Goal: Task Accomplishment & Management: Complete application form

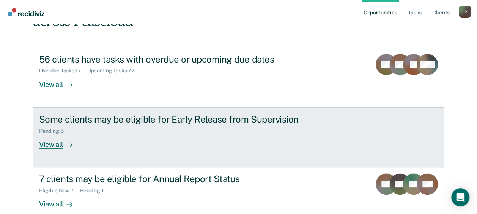
scroll to position [77, 0]
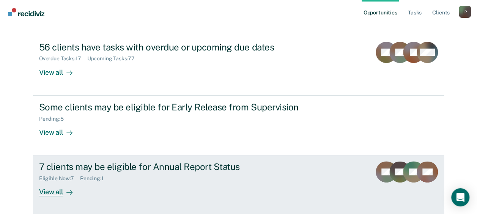
click at [91, 185] on div "7 clients may be eligible for Annual Report Status Eligible Now : 7 Pending : 1…" at bounding box center [181, 178] width 284 height 35
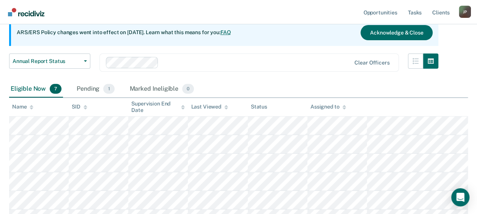
scroll to position [76, 0]
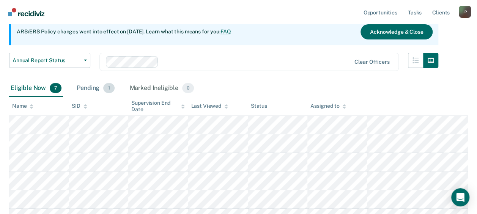
click at [97, 86] on div "Pending 1" at bounding box center [95, 88] width 41 height 17
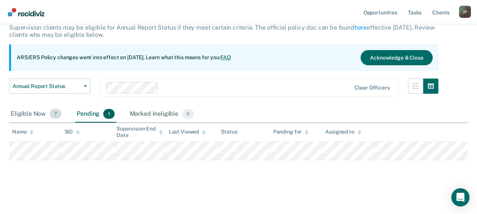
click at [41, 116] on div "Eligible Now 7" at bounding box center [36, 114] width 54 height 17
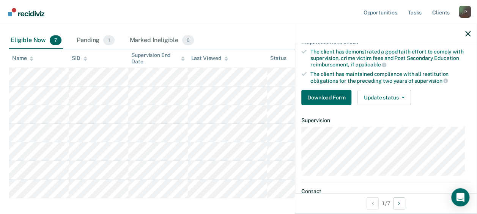
scroll to position [114, 0]
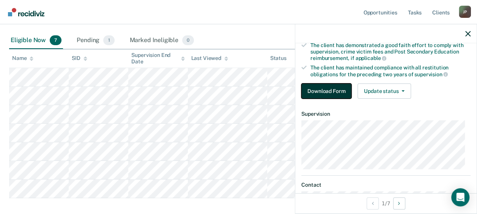
click at [310, 84] on button "Download Form" at bounding box center [326, 90] width 50 height 15
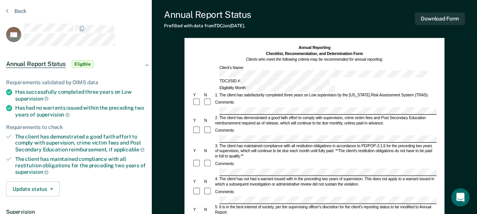
scroll to position [38, 0]
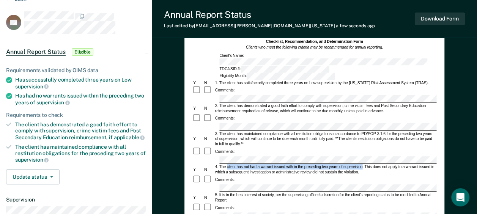
drag, startPoint x: 226, startPoint y: 147, endPoint x: 362, endPoint y: 149, distance: 135.8
click at [362, 164] on div "4. The client has not had a warrant issued with in the preceding two years of s…" at bounding box center [325, 169] width 222 height 11
copy div "client has not had a warrant issued with in the preceding two years of supervis…"
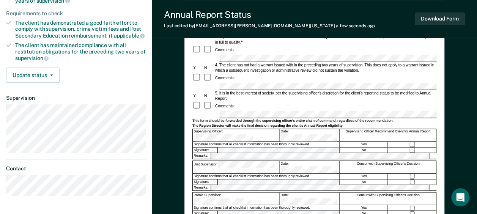
scroll to position [152, 0]
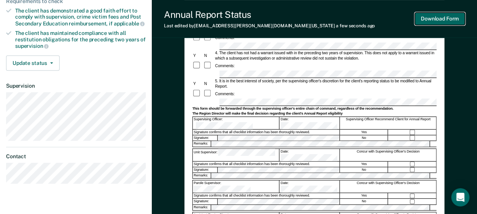
click at [446, 22] on button "Download Form" at bounding box center [440, 19] width 50 height 13
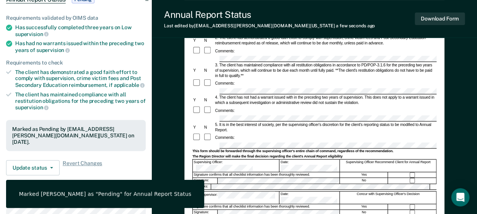
scroll to position [0, 0]
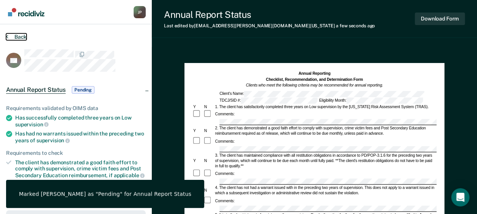
click at [20, 38] on button "Back" at bounding box center [16, 36] width 20 height 7
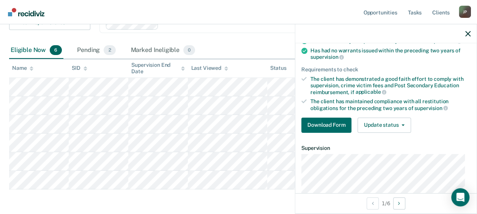
scroll to position [76, 0]
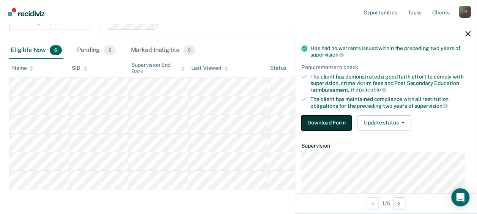
click at [334, 126] on button "Download Form" at bounding box center [326, 122] width 50 height 15
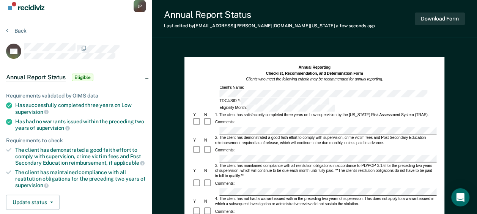
scroll to position [38, 0]
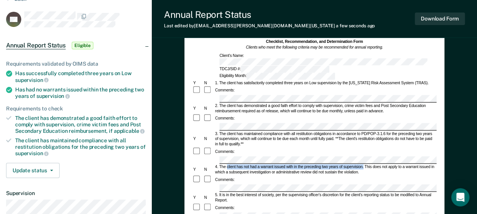
drag, startPoint x: 226, startPoint y: 146, endPoint x: 363, endPoint y: 148, distance: 136.5
click at [363, 164] on div "4. The client has not had a warrant issued with in the preceding two years of s…" at bounding box center [325, 169] width 222 height 11
copy div "client has not had a warrant issued with in the preceding two years of supervis…"
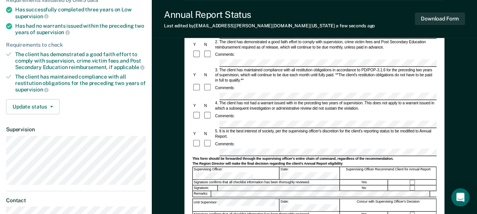
scroll to position [114, 0]
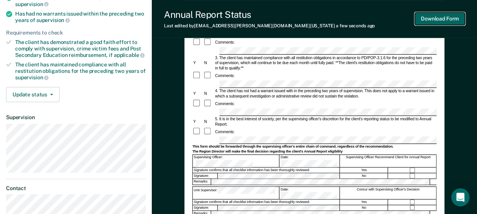
click at [431, 20] on button "Download Form" at bounding box center [440, 19] width 50 height 13
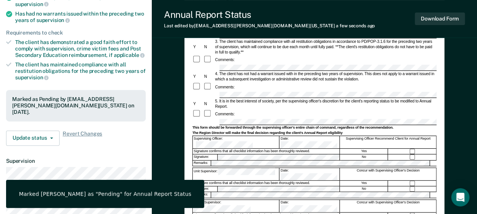
scroll to position [0, 0]
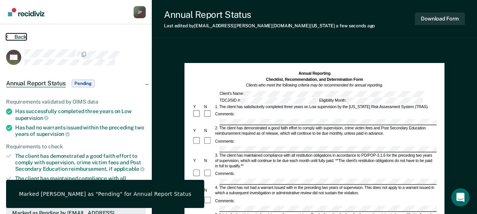
click at [16, 33] on button "Back" at bounding box center [16, 36] width 20 height 7
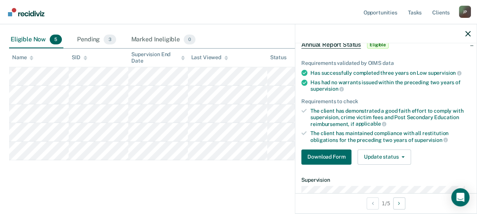
scroll to position [76, 0]
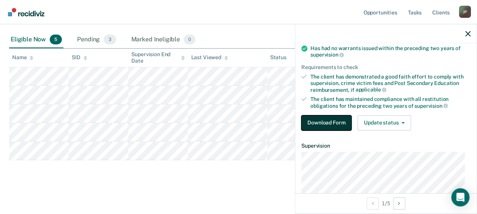
click at [333, 125] on button "Download Form" at bounding box center [326, 122] width 50 height 15
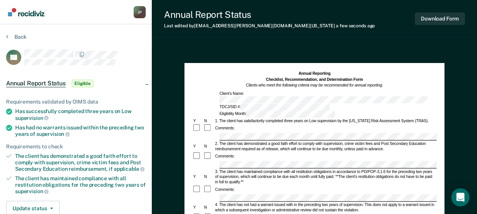
click at [242, 202] on div "4. The client has not had a warrant issued with in the preceding two years of s…" at bounding box center [325, 207] width 222 height 11
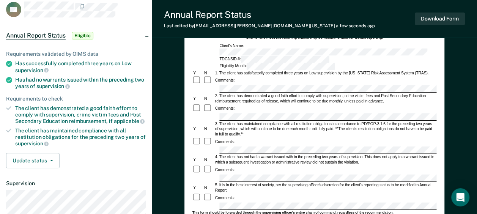
scroll to position [76, 0]
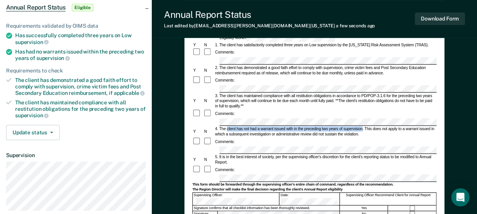
drag, startPoint x: 226, startPoint y: 108, endPoint x: 362, endPoint y: 109, distance: 135.8
click at [362, 126] on div "4. The client has not had a warrant issued with in the preceding two years of s…" at bounding box center [325, 131] width 222 height 11
copy div "client has not had a warrant issued with in the preceding two years of supervis…"
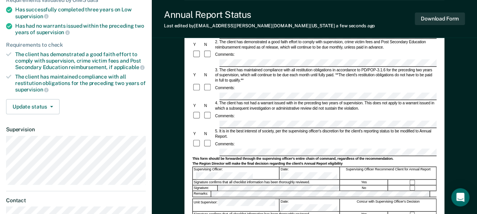
scroll to position [114, 0]
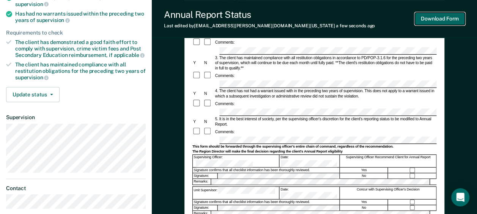
click at [444, 19] on button "Download Form" at bounding box center [440, 19] width 50 height 13
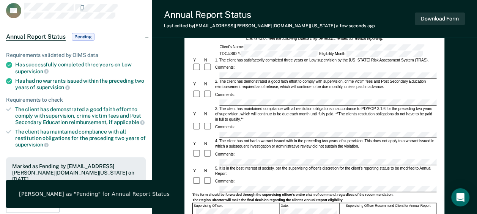
scroll to position [0, 0]
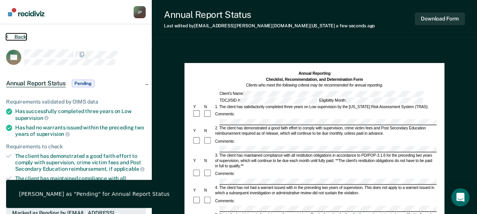
click at [21, 35] on button "Back" at bounding box center [16, 36] width 20 height 7
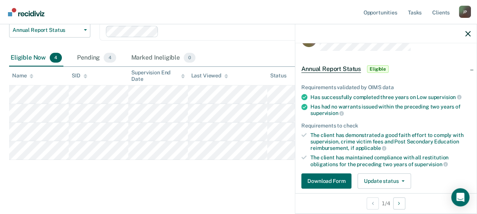
scroll to position [138, 0]
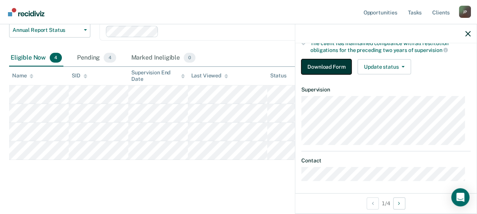
click at [328, 65] on button "Download Form" at bounding box center [326, 66] width 50 height 15
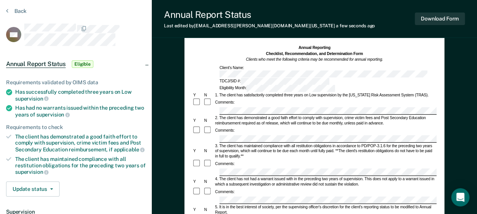
scroll to position [38, 0]
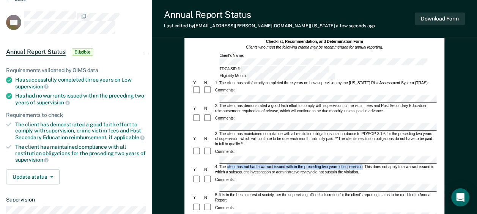
drag, startPoint x: 227, startPoint y: 145, endPoint x: 361, endPoint y: 146, distance: 134.6
click at [361, 164] on div "4. The client has not had a warrant issued with in the preceding two years of s…" at bounding box center [325, 169] width 222 height 11
copy div "client has not had a warrant issued with in the preceding two years of supervis…"
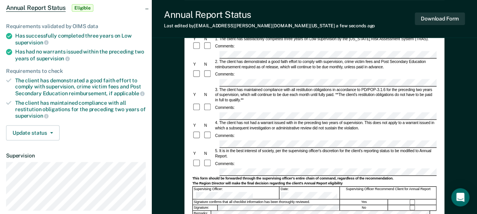
scroll to position [114, 0]
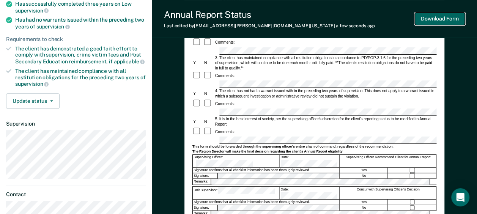
click at [437, 17] on button "Download Form" at bounding box center [440, 19] width 50 height 13
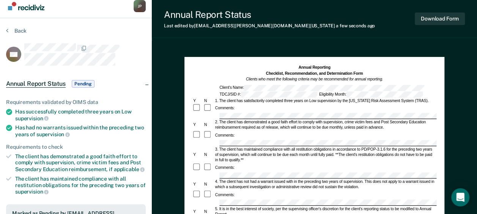
scroll to position [0, 0]
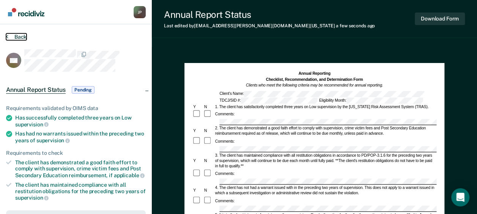
click at [20, 34] on button "Back" at bounding box center [16, 36] width 20 height 7
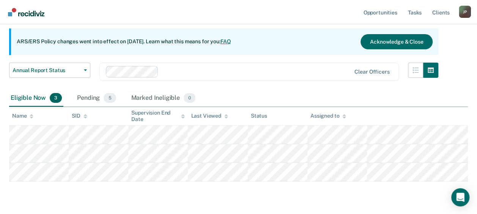
scroll to position [76, 0]
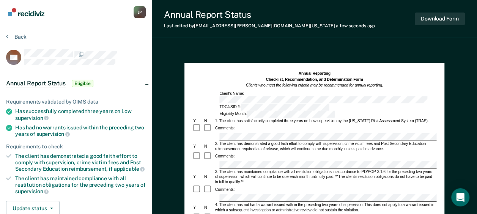
click at [244, 141] on div "2. The client has demonstrated a good faith effort to comply with supervision, …" at bounding box center [325, 146] width 222 height 11
click at [324, 152] on div "Comments:" at bounding box center [314, 156] width 244 height 9
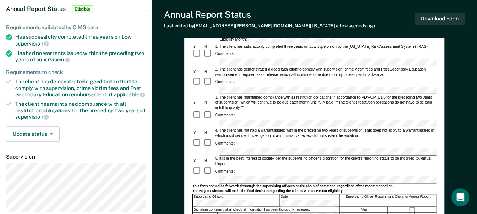
scroll to position [76, 0]
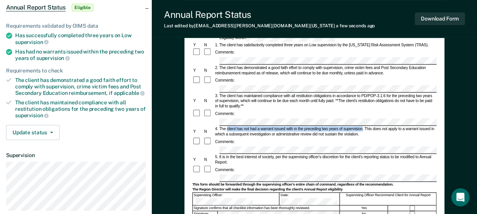
drag, startPoint x: 226, startPoint y: 109, endPoint x: 362, endPoint y: 108, distance: 135.4
click at [362, 126] on div "4. The client has not had a warrant issued with in the preceding two years of s…" at bounding box center [325, 131] width 222 height 11
copy div "client has not had a warrant issued with in the preceding two years of supervis…"
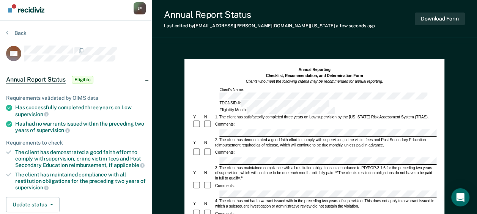
scroll to position [0, 0]
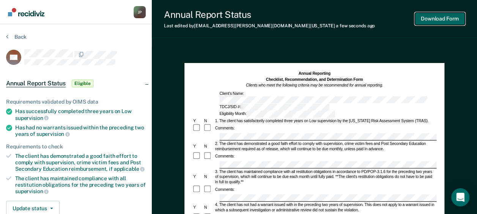
click at [434, 18] on button "Download Form" at bounding box center [440, 19] width 50 height 13
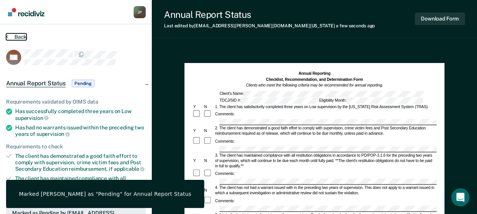
click at [24, 36] on button "Back" at bounding box center [16, 36] width 20 height 7
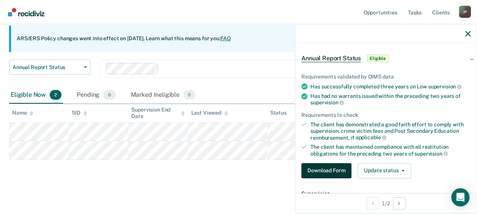
scroll to position [38, 0]
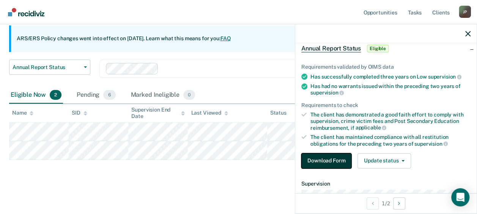
click at [328, 157] on button "Download Form" at bounding box center [326, 160] width 50 height 15
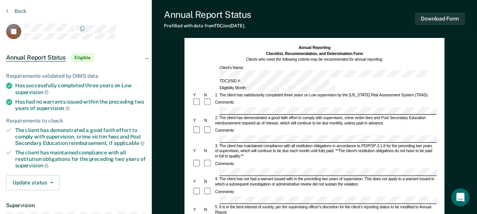
scroll to position [38, 0]
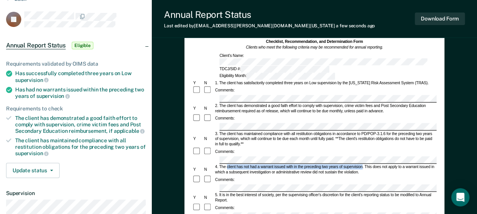
drag, startPoint x: 227, startPoint y: 148, endPoint x: 362, endPoint y: 147, distance: 135.0
click at [362, 164] on div "4. The client has not had a warrant issued with in the preceding two years of s…" at bounding box center [325, 169] width 222 height 11
copy div "client has not had a warrant issued with in the preceding two years of supervis…"
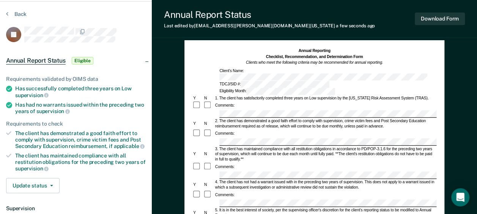
scroll to position [0, 0]
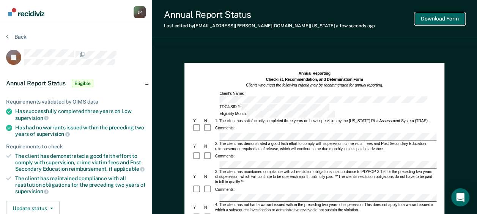
click at [440, 20] on button "Download Form" at bounding box center [440, 19] width 50 height 13
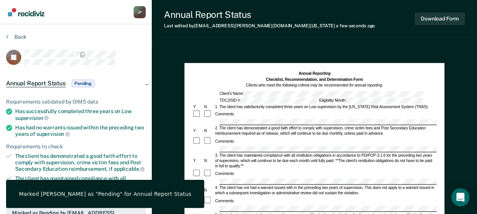
click at [16, 40] on div "Back" at bounding box center [76, 41] width 140 height 16
click at [18, 38] on button "Back" at bounding box center [16, 36] width 20 height 7
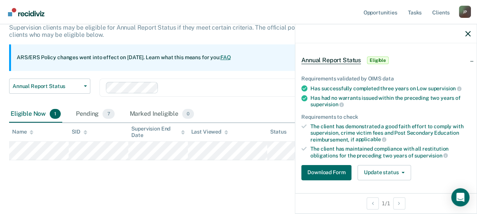
scroll to position [76, 0]
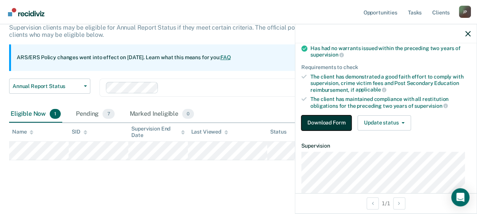
click at [328, 124] on button "Download Form" at bounding box center [326, 122] width 50 height 15
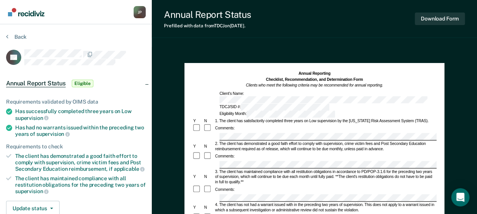
click at [244, 124] on div "Comments:" at bounding box center [314, 128] width 244 height 9
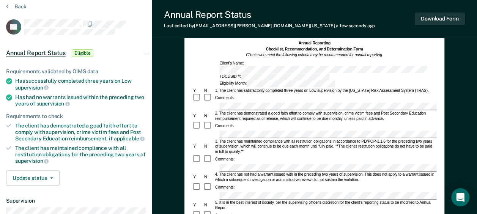
scroll to position [38, 0]
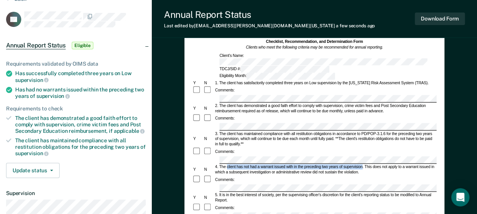
drag, startPoint x: 228, startPoint y: 146, endPoint x: 362, endPoint y: 148, distance: 134.3
click at [362, 164] on div "4. The client has not had a warrant issued with in the preceding two years of s…" at bounding box center [325, 169] width 222 height 11
copy div "client has not had a warrant issued with in the preceding two years of supervis…"
click at [219, 103] on div "2. The client has demonstrated a good faith effort to comply with supervision, …" at bounding box center [325, 108] width 222 height 11
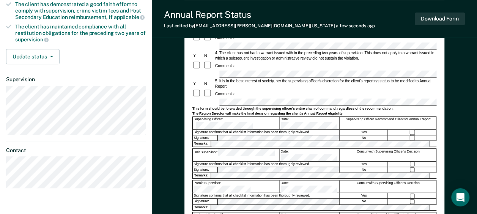
scroll to position [114, 0]
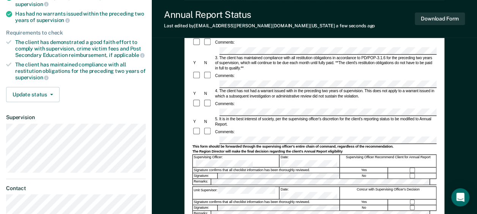
click at [283, 121] on form "Annual Reporting Checklist, Recommendation, and Determination Form Clients who …" at bounding box center [314, 137] width 244 height 360
click at [441, 20] on button "Download Form" at bounding box center [440, 19] width 50 height 13
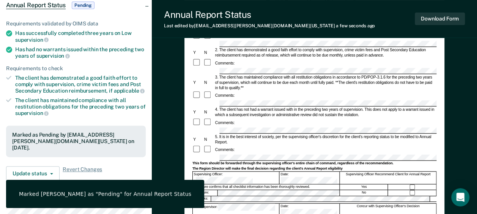
scroll to position [0, 0]
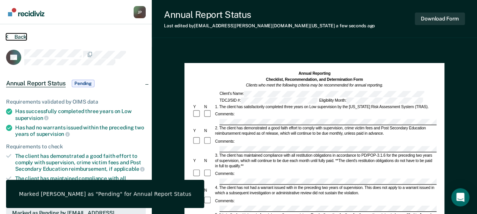
click at [18, 37] on button "Back" at bounding box center [16, 36] width 20 height 7
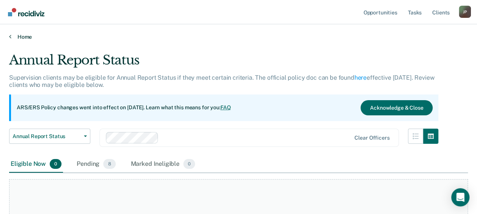
click at [28, 37] on link "Home" at bounding box center [238, 36] width 458 height 7
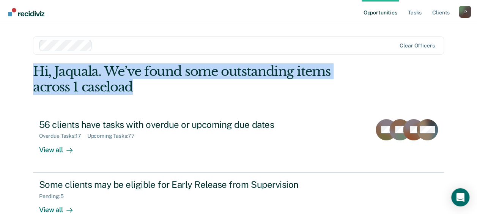
drag, startPoint x: 32, startPoint y: 70, endPoint x: 137, endPoint y: 85, distance: 106.1
click at [137, 85] on div "Hi, Jaquala. We’ve found some outstanding items across 1 caseload" at bounding box center [197, 79] width 329 height 31
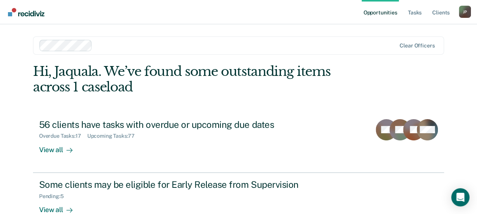
drag, startPoint x: 137, startPoint y: 85, endPoint x: 156, endPoint y: 99, distance: 23.6
click at [156, 99] on div "Hi, Jaquala. We’ve found some outstanding items across 1 caseload 56 clients ha…" at bounding box center [238, 178] width 411 height 228
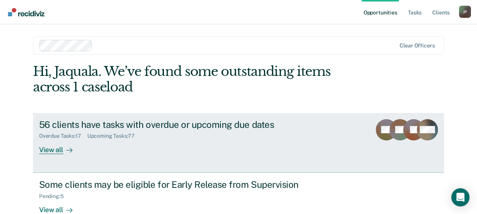
click at [63, 151] on div at bounding box center [67, 149] width 9 height 9
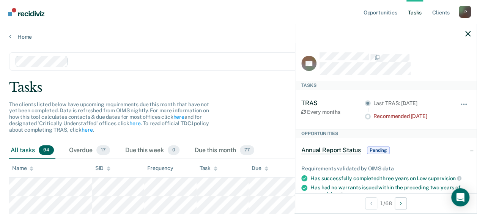
click at [467, 34] on icon "button" at bounding box center [467, 33] width 5 height 5
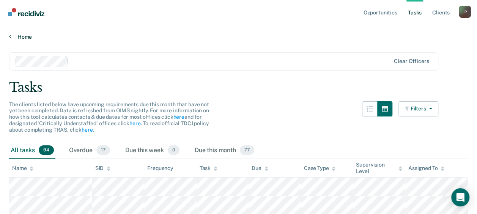
click at [26, 36] on link "Home" at bounding box center [238, 36] width 458 height 7
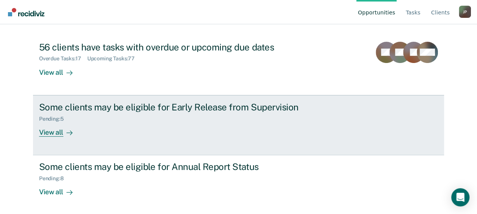
scroll to position [77, 0]
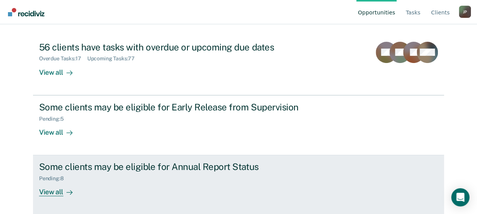
click at [86, 187] on div "Some clients may be eligible for Annual Report Status Pending : 8 View all" at bounding box center [181, 178] width 284 height 35
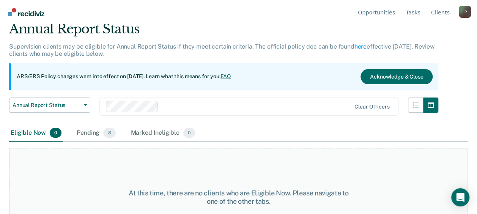
scroll to position [63, 0]
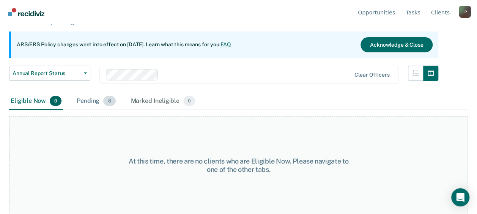
click at [97, 102] on div "Pending 8" at bounding box center [96, 101] width 42 height 17
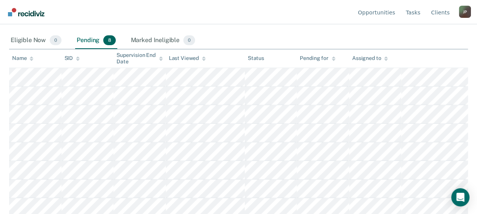
scroll to position [126, 0]
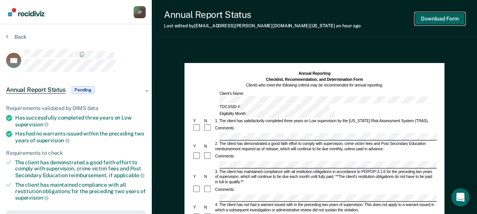
click at [444, 19] on button "Download Form" at bounding box center [440, 19] width 50 height 13
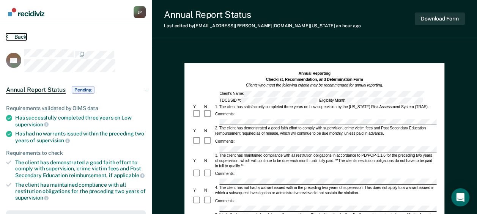
click at [23, 36] on button "Back" at bounding box center [16, 36] width 20 height 7
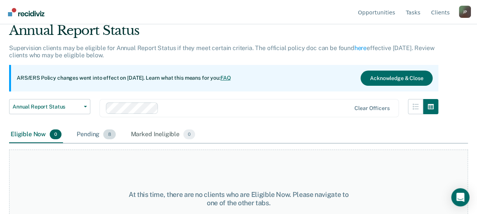
scroll to position [63, 0]
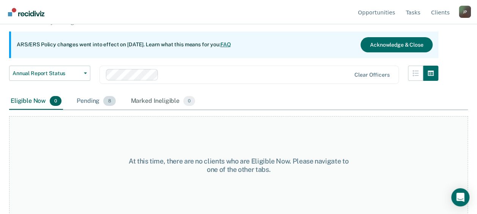
click at [93, 102] on div "Pending 8" at bounding box center [96, 101] width 42 height 17
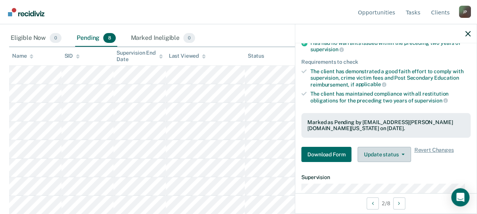
scroll to position [114, 0]
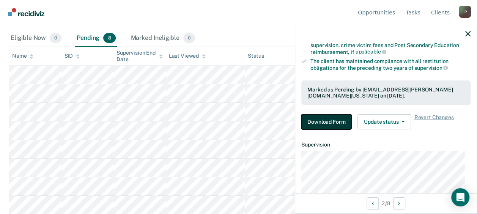
click at [326, 119] on button "Download Form" at bounding box center [326, 121] width 50 height 15
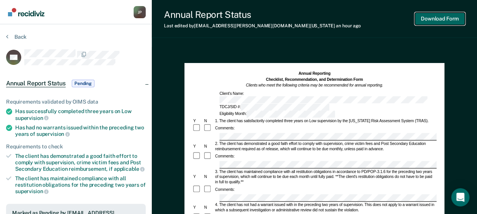
click at [437, 19] on button "Download Form" at bounding box center [440, 19] width 50 height 13
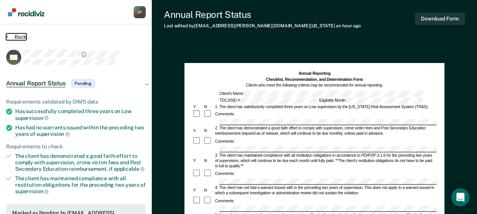
click at [22, 36] on button "Back" at bounding box center [16, 36] width 20 height 7
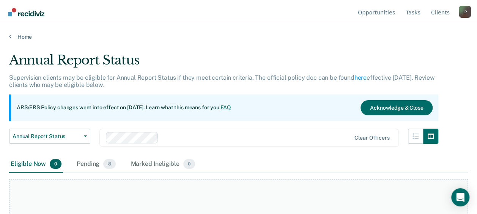
scroll to position [63, 0]
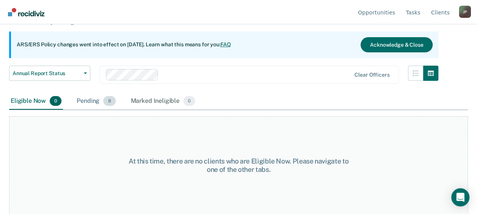
click at [92, 102] on div "Pending 8" at bounding box center [96, 101] width 42 height 17
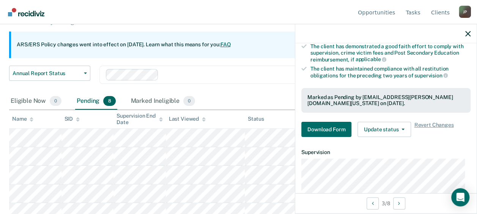
scroll to position [114, 0]
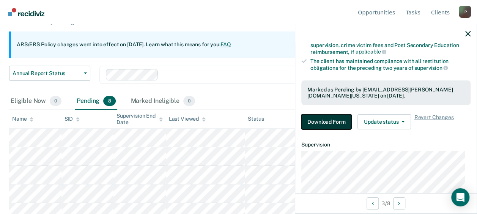
click at [336, 122] on button "Download Form" at bounding box center [326, 121] width 50 height 15
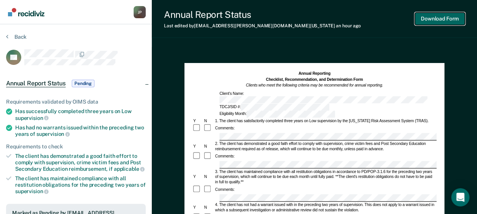
click at [437, 20] on button "Download Form" at bounding box center [440, 19] width 50 height 13
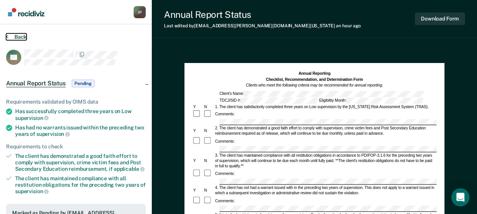
click at [23, 37] on button "Back" at bounding box center [16, 36] width 20 height 7
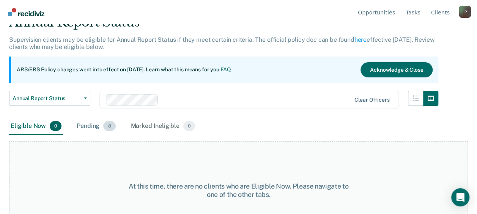
click at [96, 126] on div "Pending 8" at bounding box center [96, 126] width 42 height 17
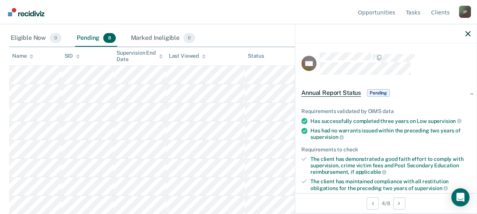
scroll to position [76, 0]
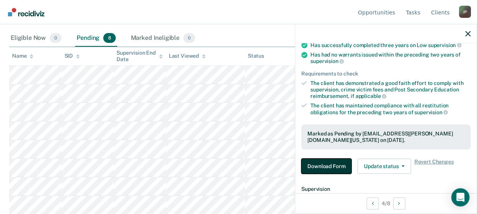
click at [333, 164] on button "Download Form" at bounding box center [326, 166] width 50 height 15
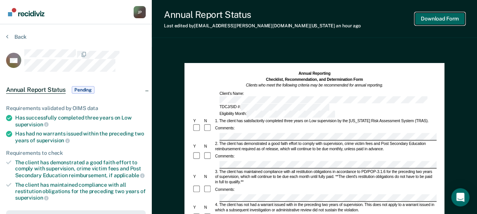
click at [447, 22] on button "Download Form" at bounding box center [440, 19] width 50 height 13
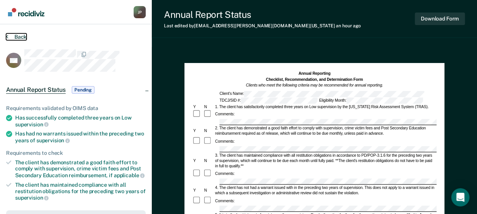
click at [24, 39] on button "Back" at bounding box center [16, 36] width 20 height 7
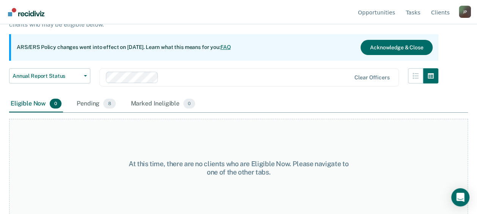
scroll to position [63, 0]
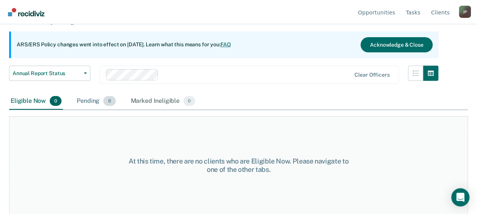
click at [93, 101] on div "Pending 8" at bounding box center [96, 101] width 42 height 17
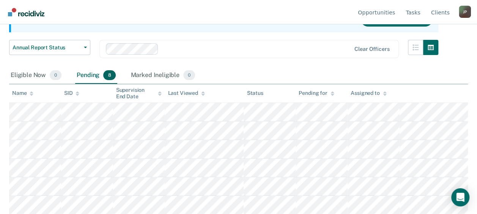
scroll to position [101, 0]
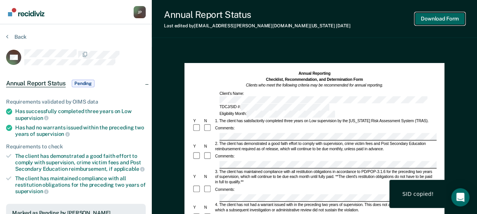
click at [441, 20] on button "Download Form" at bounding box center [440, 19] width 50 height 13
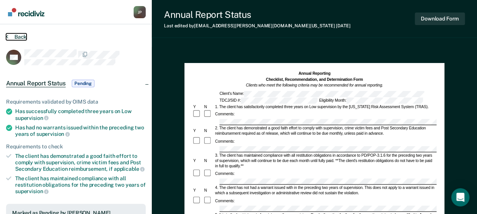
click at [22, 38] on button "Back" at bounding box center [16, 36] width 20 height 7
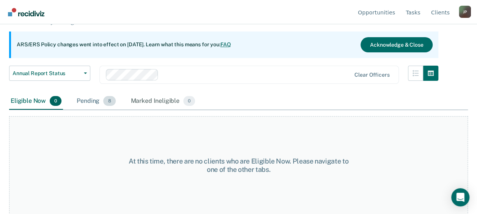
click at [96, 96] on div "Pending 8" at bounding box center [96, 101] width 42 height 17
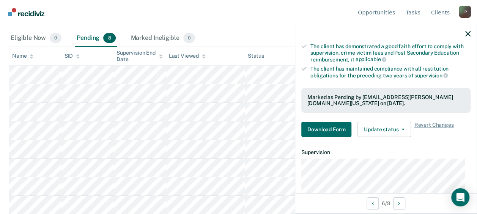
scroll to position [114, 0]
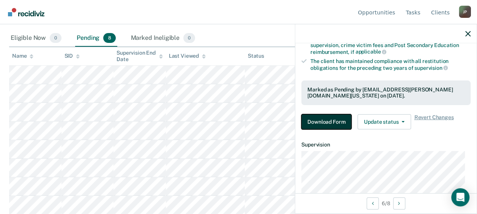
click at [343, 116] on button "Download Form" at bounding box center [326, 121] width 50 height 15
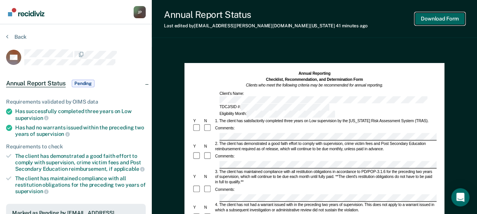
click at [435, 15] on button "Download Form" at bounding box center [440, 19] width 50 height 13
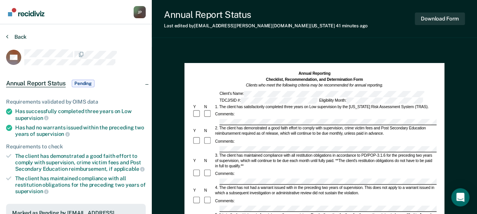
drag, startPoint x: 11, startPoint y: 30, endPoint x: 22, endPoint y: 38, distance: 13.3
click at [12, 32] on section "Back ML Annual Report Status Pending Requirements validated by OIMS data Has su…" at bounding box center [76, 211] width 152 height 374
click at [24, 38] on button "Back" at bounding box center [16, 36] width 20 height 7
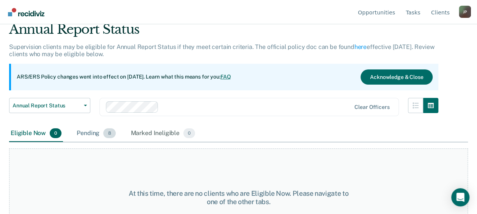
scroll to position [63, 0]
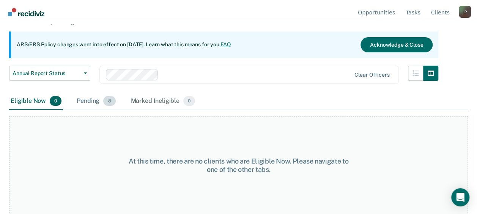
click at [104, 97] on span "8" at bounding box center [109, 101] width 12 height 10
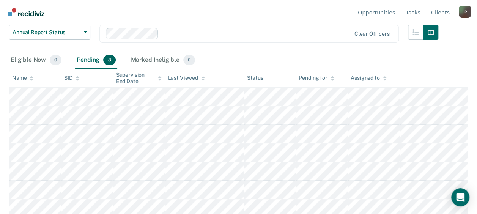
scroll to position [126, 0]
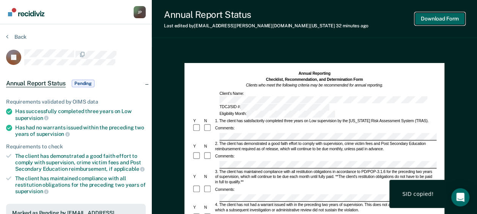
click at [435, 14] on button "Download Form" at bounding box center [440, 19] width 50 height 13
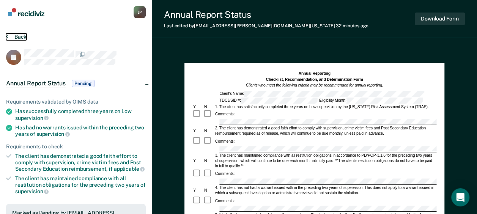
click at [13, 37] on button "Back" at bounding box center [16, 36] width 20 height 7
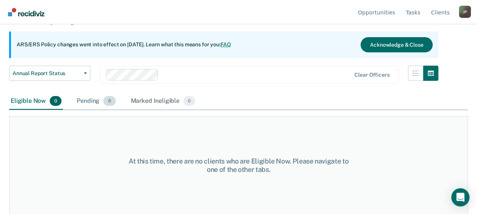
click at [108, 104] on span "8" at bounding box center [109, 101] width 12 height 10
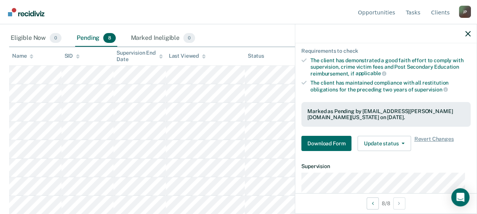
scroll to position [152, 0]
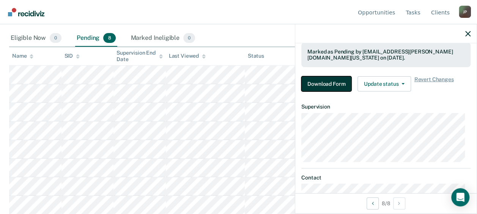
click at [323, 84] on button "Download Form" at bounding box center [326, 83] width 50 height 15
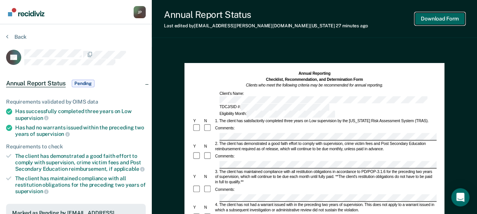
click at [436, 24] on button "Download Form" at bounding box center [440, 19] width 50 height 13
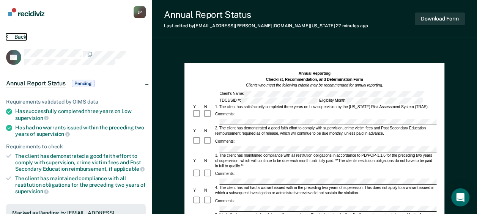
click at [14, 37] on button "Back" at bounding box center [16, 36] width 20 height 7
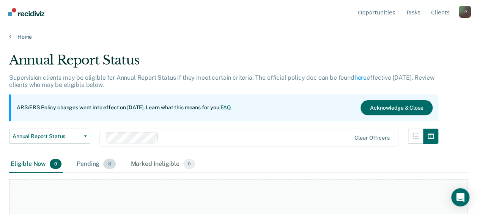
click at [93, 162] on div "Pending 8" at bounding box center [96, 164] width 42 height 17
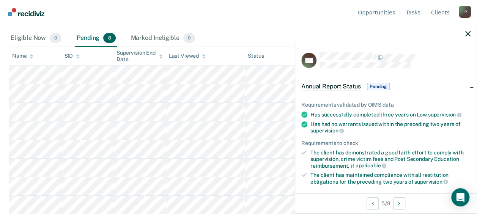
scroll to position [114, 0]
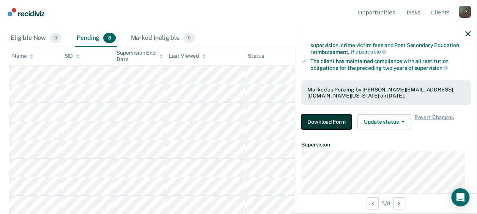
click at [336, 123] on button "Download Form" at bounding box center [326, 121] width 50 height 15
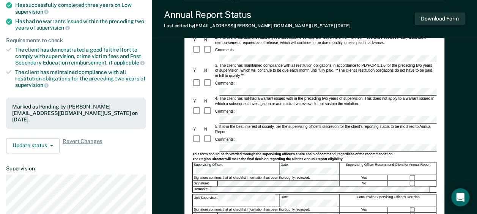
scroll to position [114, 0]
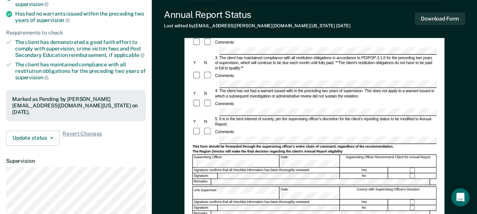
click at [343, 21] on div "Annual Report Status Last edited by Lilynn.Hamner@tdcj.texas.gov 14 days ago Do…" at bounding box center [314, 19] width 325 height 38
